Goal: Navigation & Orientation: Find specific page/section

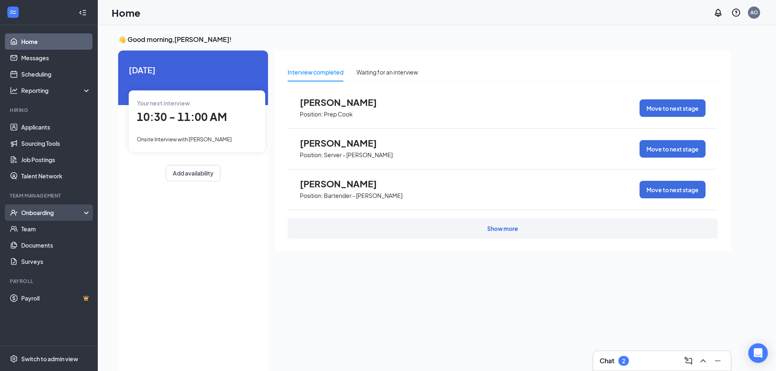
click at [38, 218] on div "Onboarding" at bounding box center [49, 212] width 98 height 16
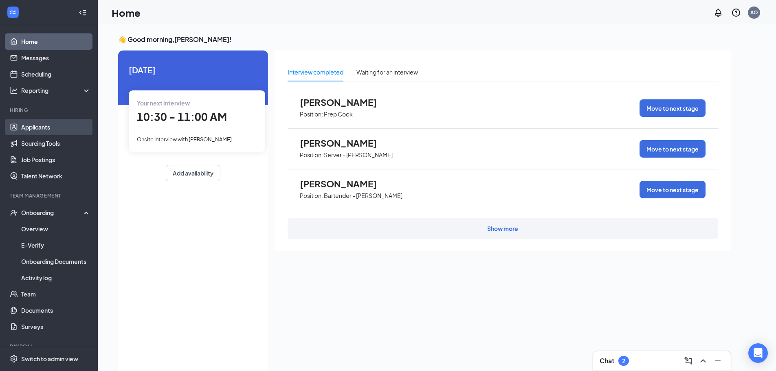
click at [47, 129] on link "Applicants" at bounding box center [56, 127] width 70 height 16
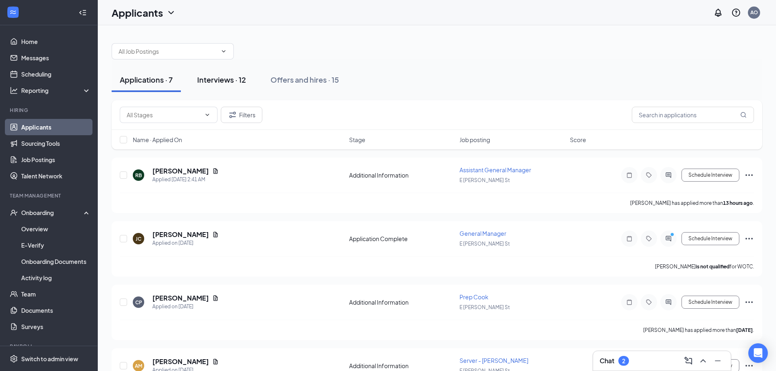
click at [226, 85] on button "Interviews · 12" at bounding box center [221, 80] width 65 height 24
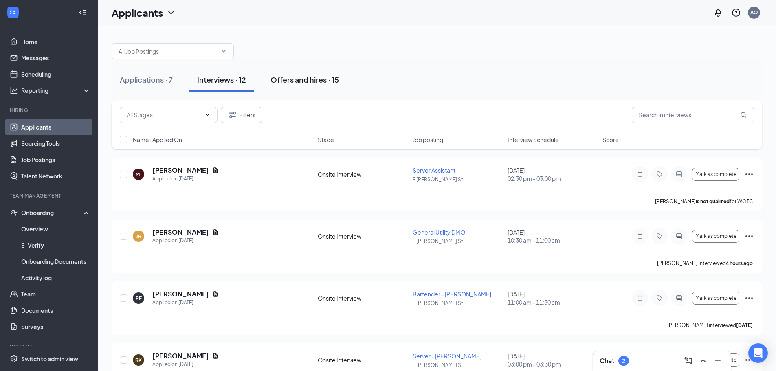
click at [296, 77] on div "Offers and hires · 15" at bounding box center [304, 80] width 68 height 10
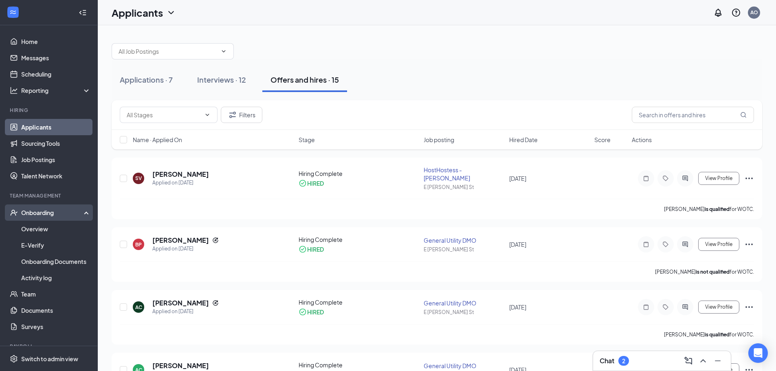
click at [36, 213] on div "Onboarding" at bounding box center [52, 212] width 63 height 8
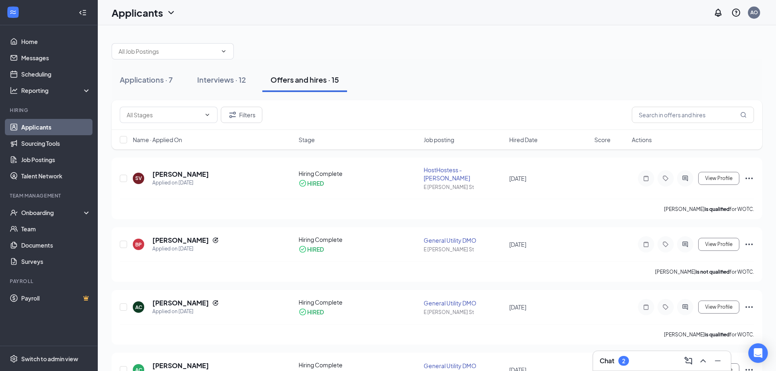
click at [41, 127] on link "Applicants" at bounding box center [56, 127] width 70 height 16
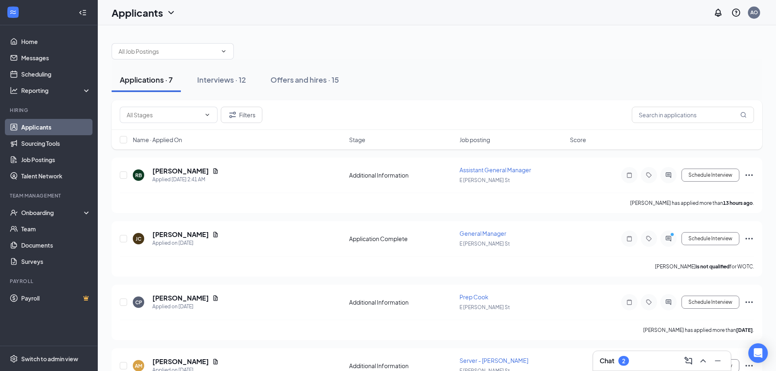
click at [156, 80] on div "Applications · 7" at bounding box center [146, 80] width 53 height 10
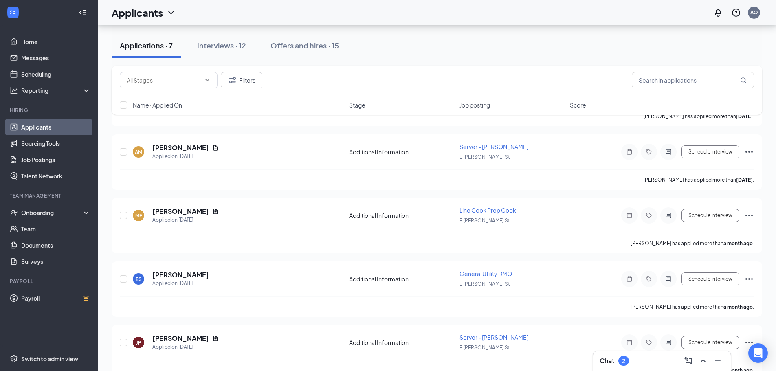
scroll to position [233, 0]
